Goal: Find specific page/section: Find specific page/section

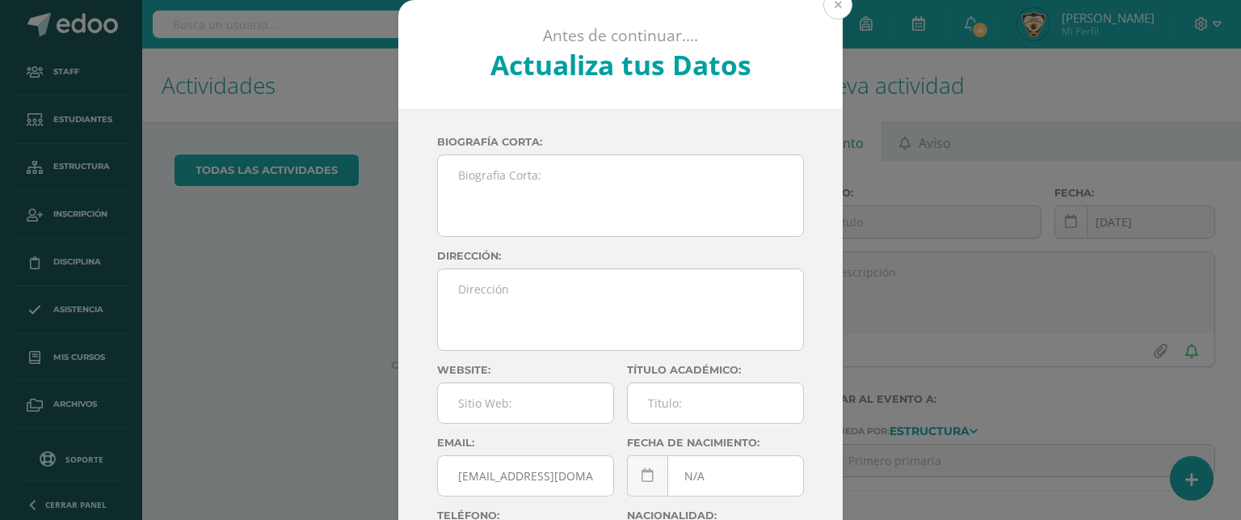
click at [835, 7] on button at bounding box center [837, 4] width 29 height 29
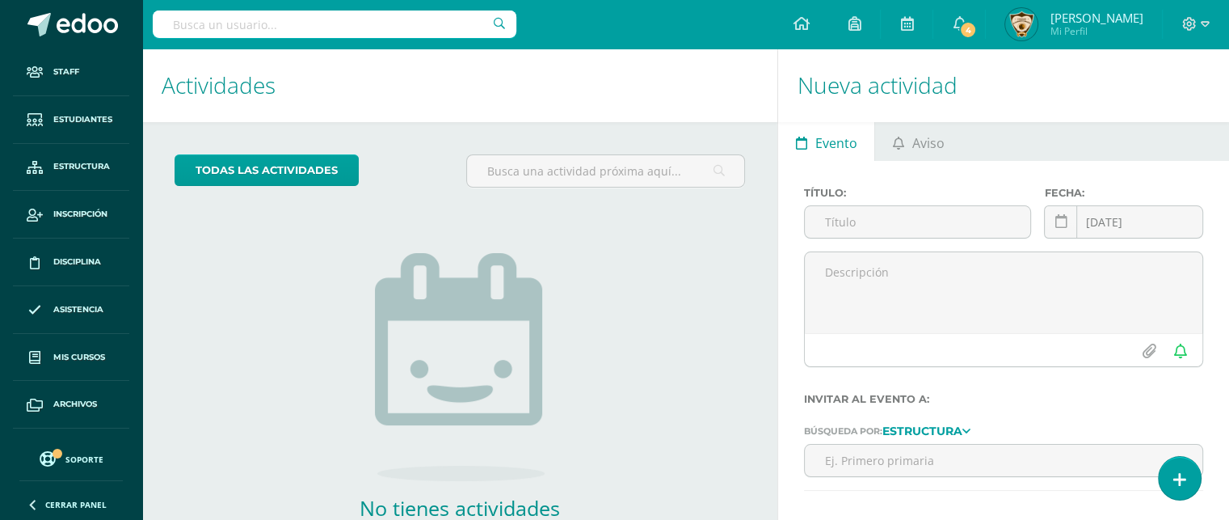
click at [168, 23] on input "text" at bounding box center [335, 24] width 364 height 27
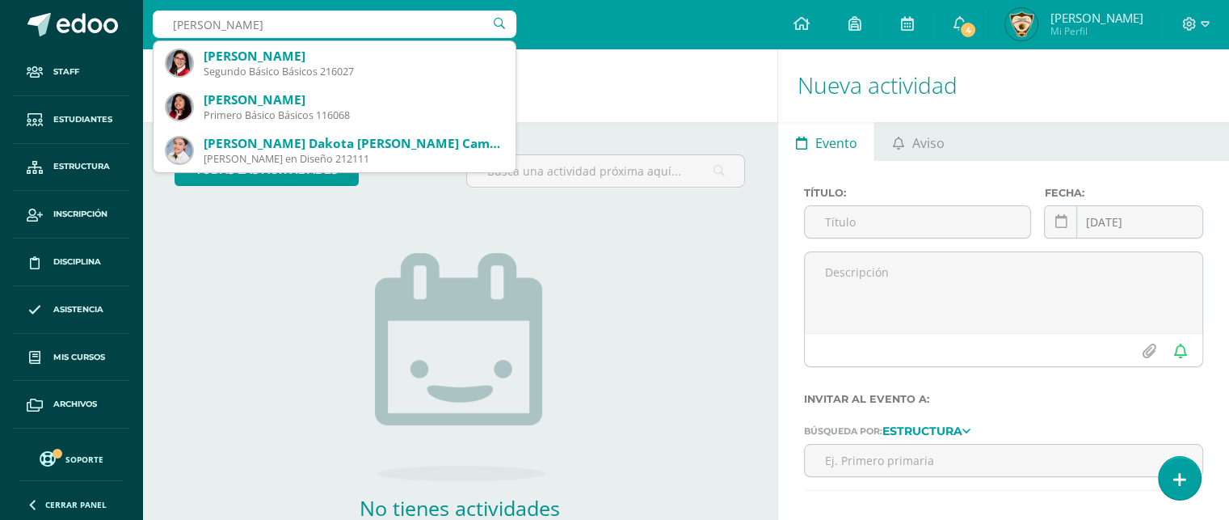
type input "Allison Po"
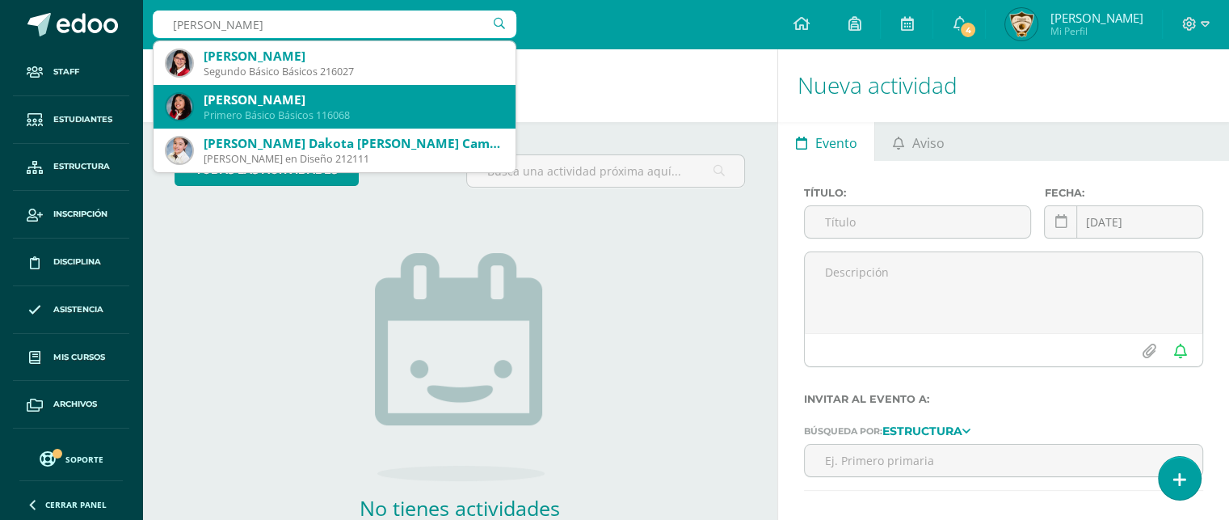
click at [283, 116] on div "Primero Básico Básicos 116068" at bounding box center [353, 115] width 299 height 14
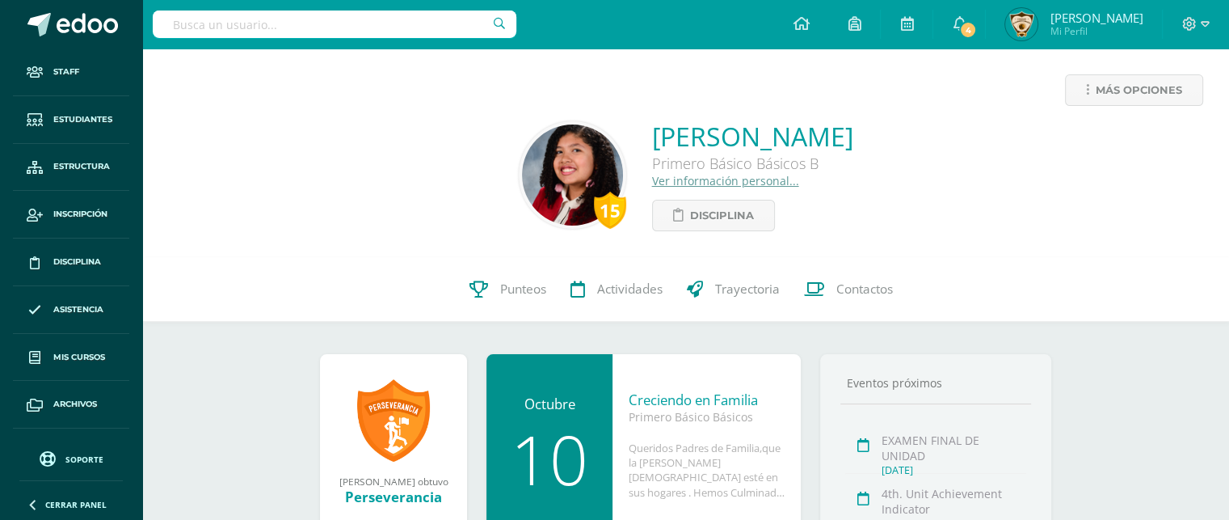
click at [694, 182] on link "Ver información personal..." at bounding box center [725, 180] width 147 height 15
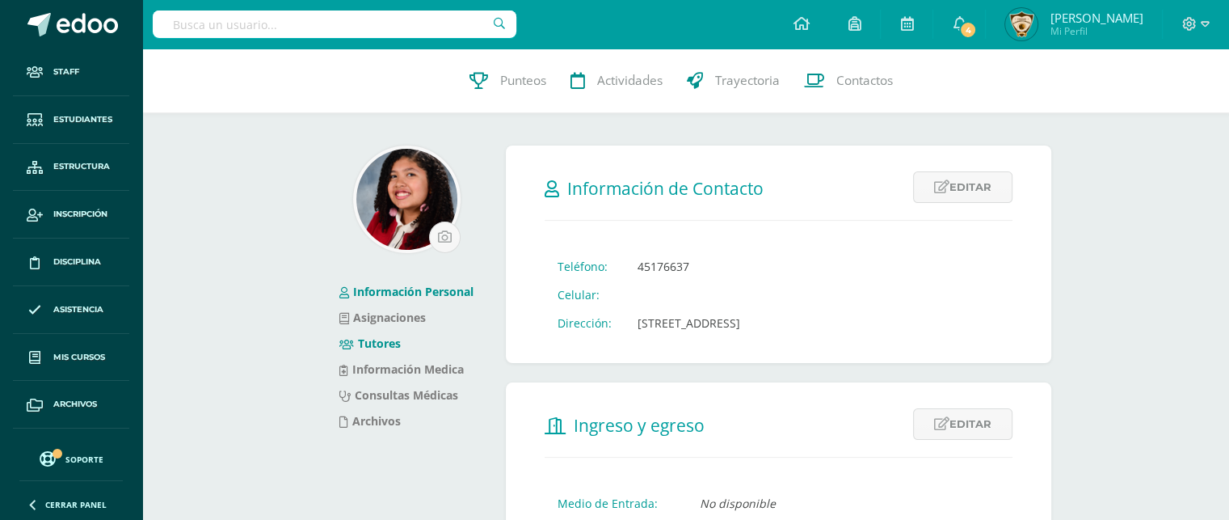
click at [381, 349] on link "Tutores" at bounding box center [369, 342] width 61 height 15
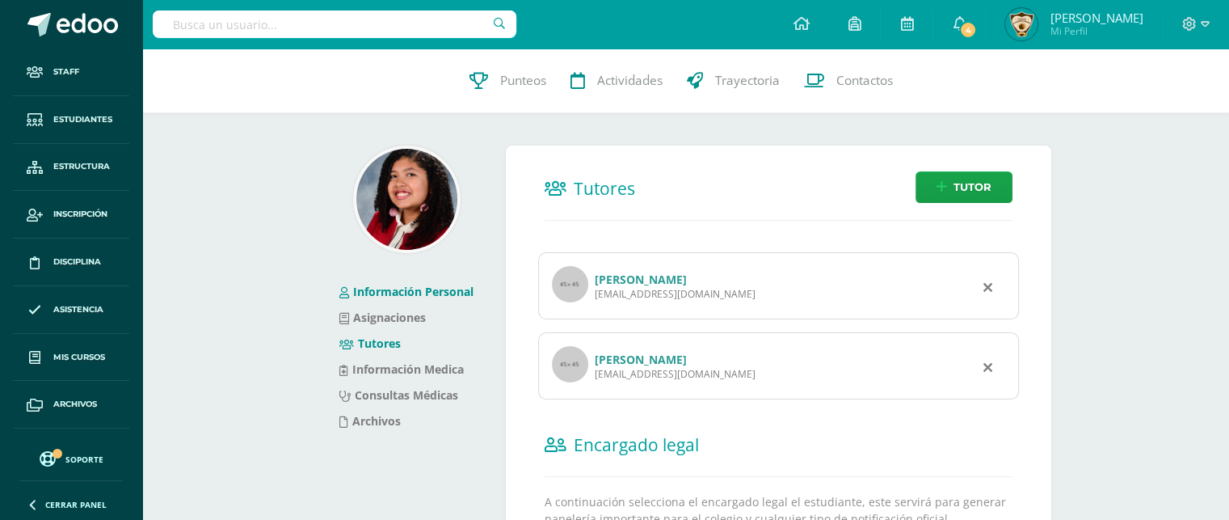
click at [407, 288] on link "Información Personal" at bounding box center [406, 291] width 134 height 15
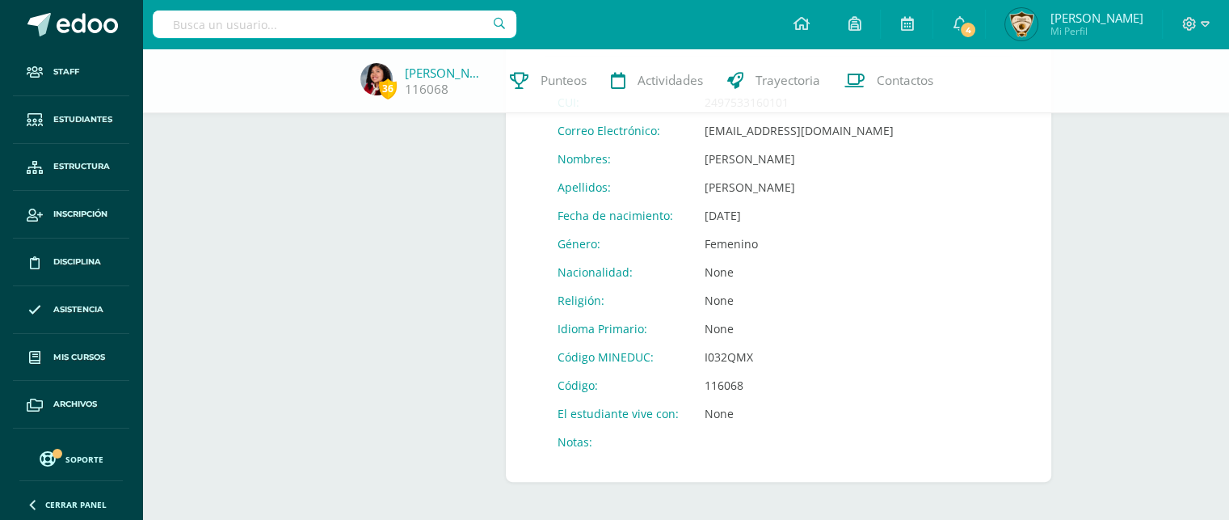
scroll to position [648, 0]
